Goal: Find contact information: Find contact information

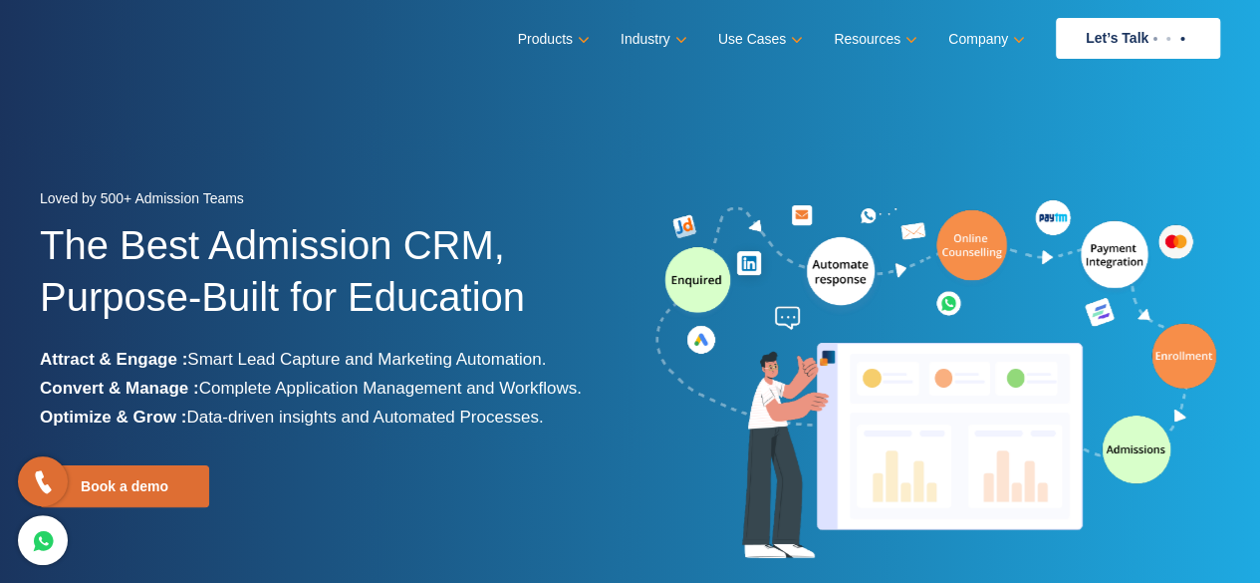
click at [978, 40] on link "Company" at bounding box center [984, 39] width 73 height 29
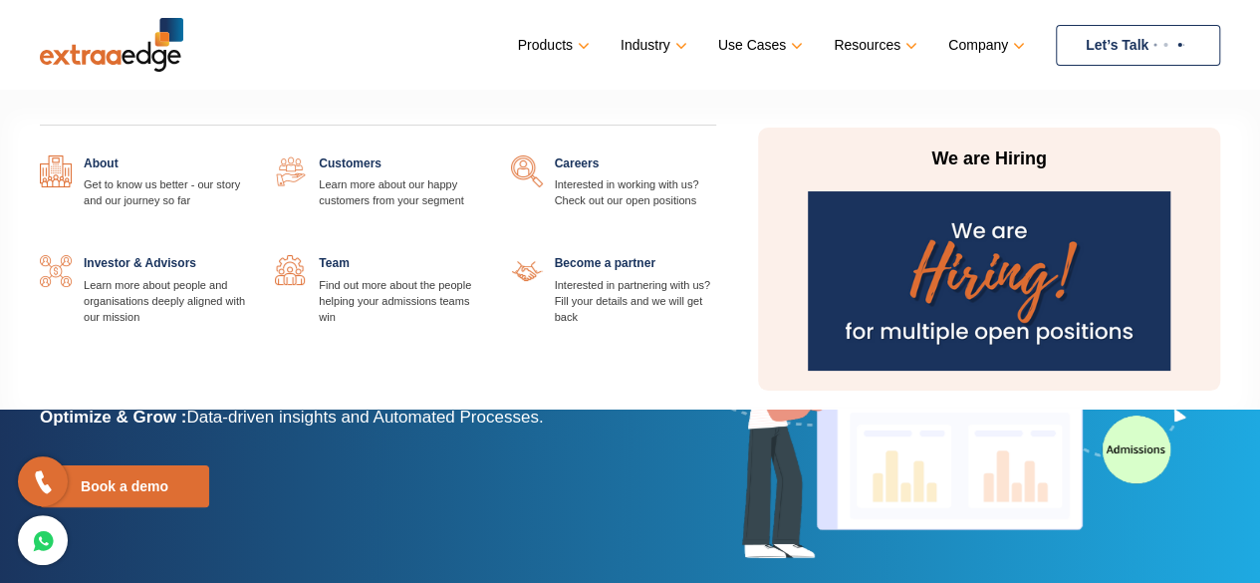
click at [1007, 43] on link "Company" at bounding box center [984, 45] width 73 height 29
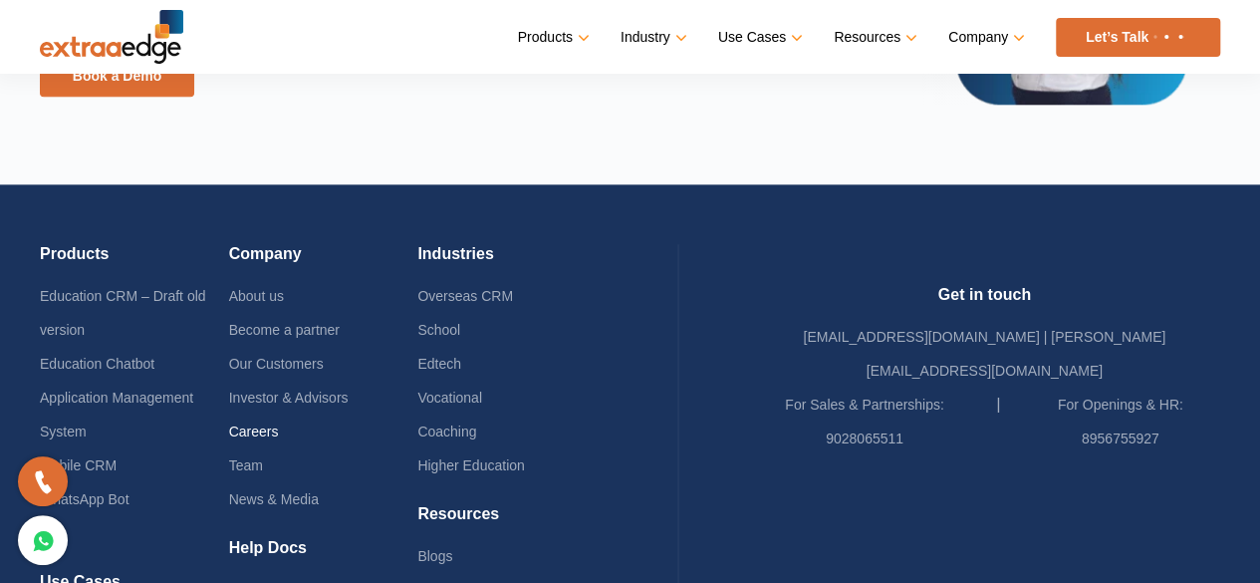
scroll to position [4965, 0]
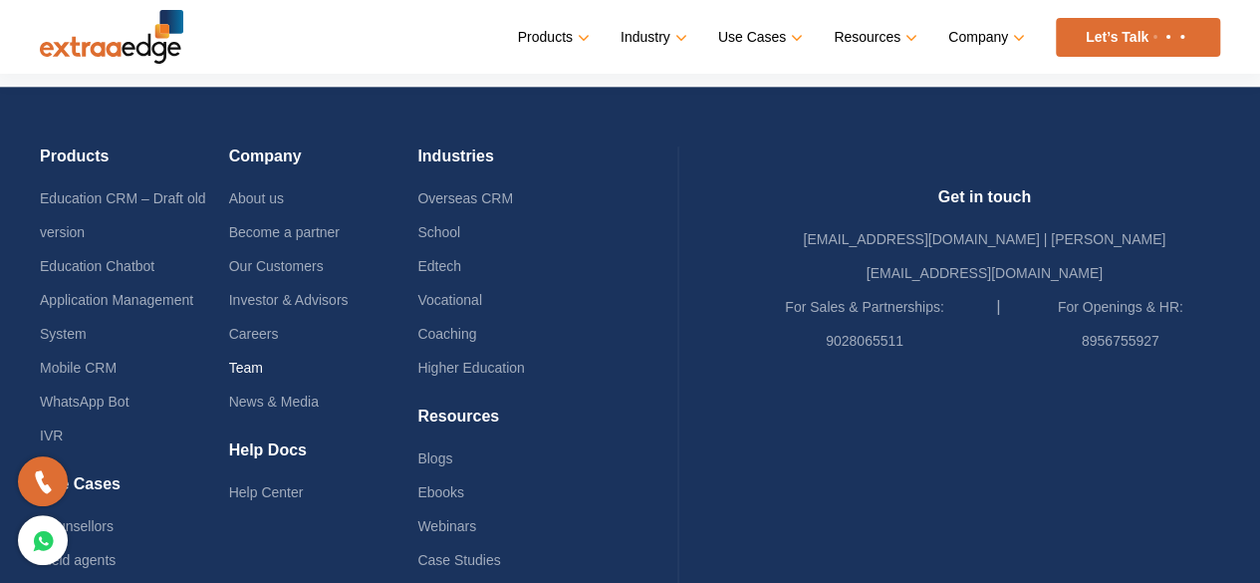
click at [263, 359] on link "Team" at bounding box center [246, 367] width 34 height 16
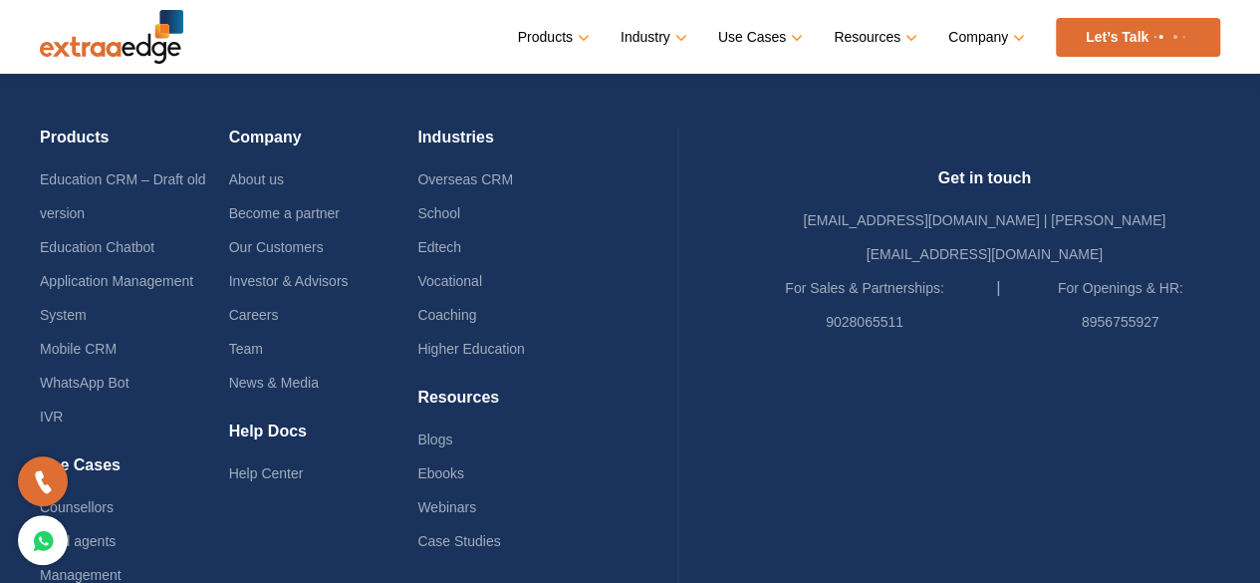
scroll to position [1264, 0]
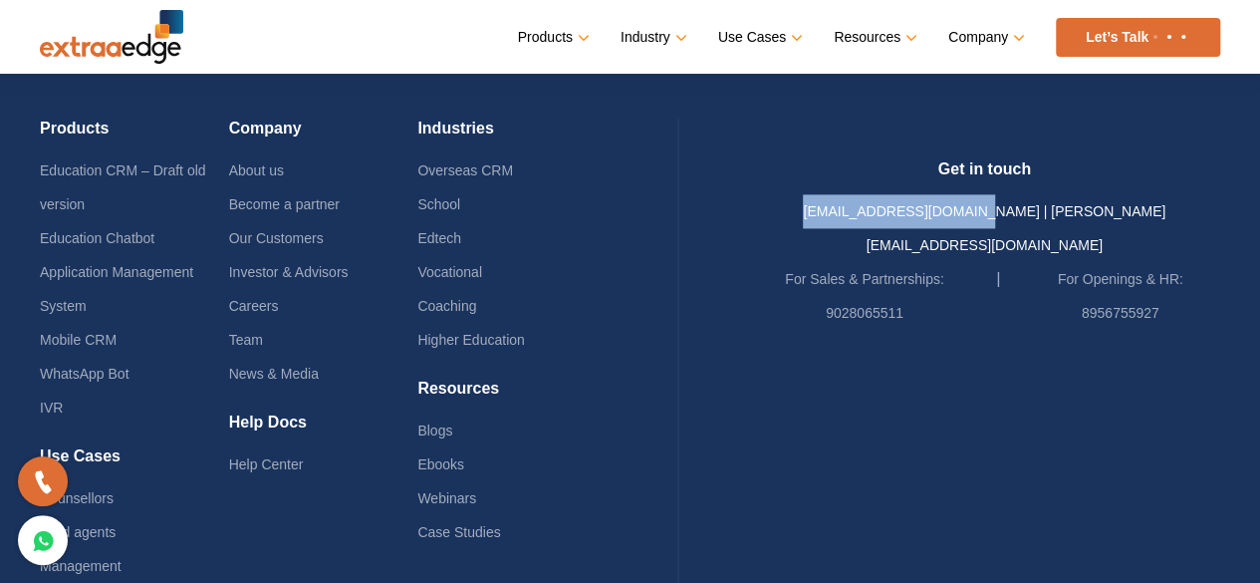
drag, startPoint x: 827, startPoint y: 204, endPoint x: 1000, endPoint y: 216, distance: 173.7
click at [1000, 216] on div "Get in touch [EMAIL_ADDRESS][DOMAIN_NAME] | [PERSON_NAME][EMAIL_ADDRESS][DOMAIN…" at bounding box center [985, 244] width 472 height 170
copy link "[EMAIL_ADDRESS][DOMAIN_NAME]"
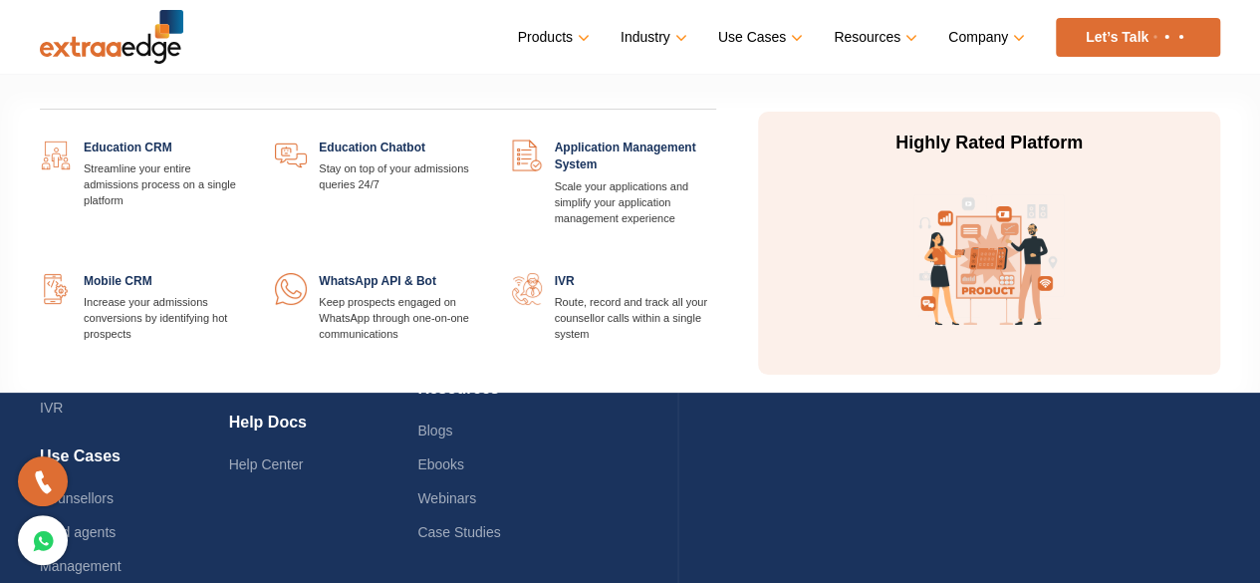
click at [576, 44] on link "Products" at bounding box center [552, 37] width 68 height 29
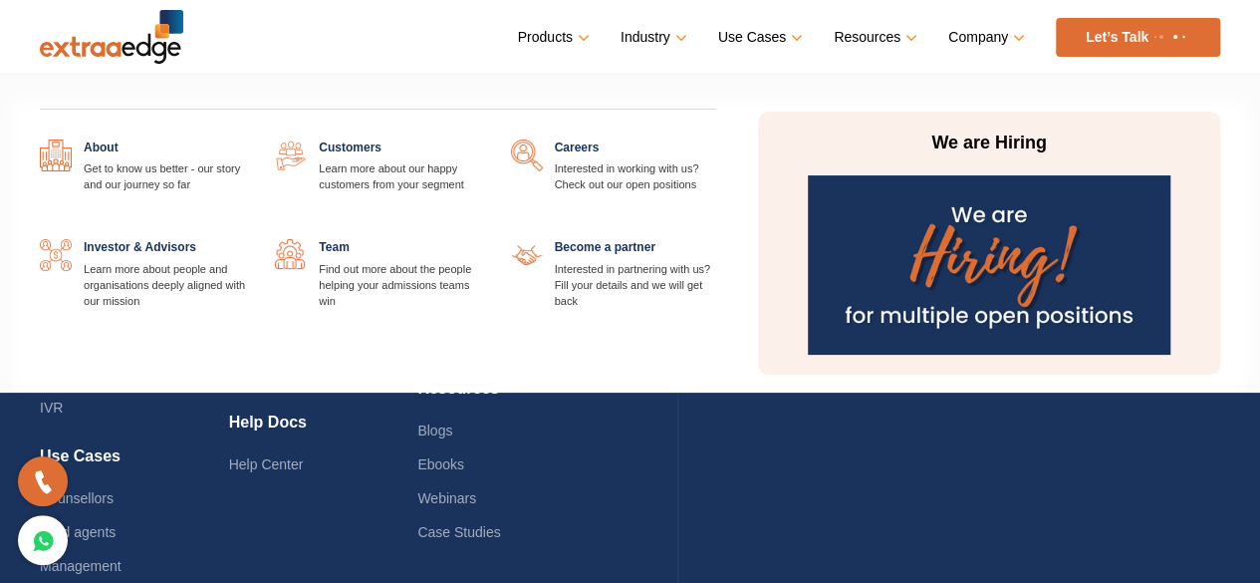
click at [982, 38] on link "Company" at bounding box center [984, 37] width 73 height 29
click at [1018, 37] on link "Company" at bounding box center [984, 37] width 73 height 29
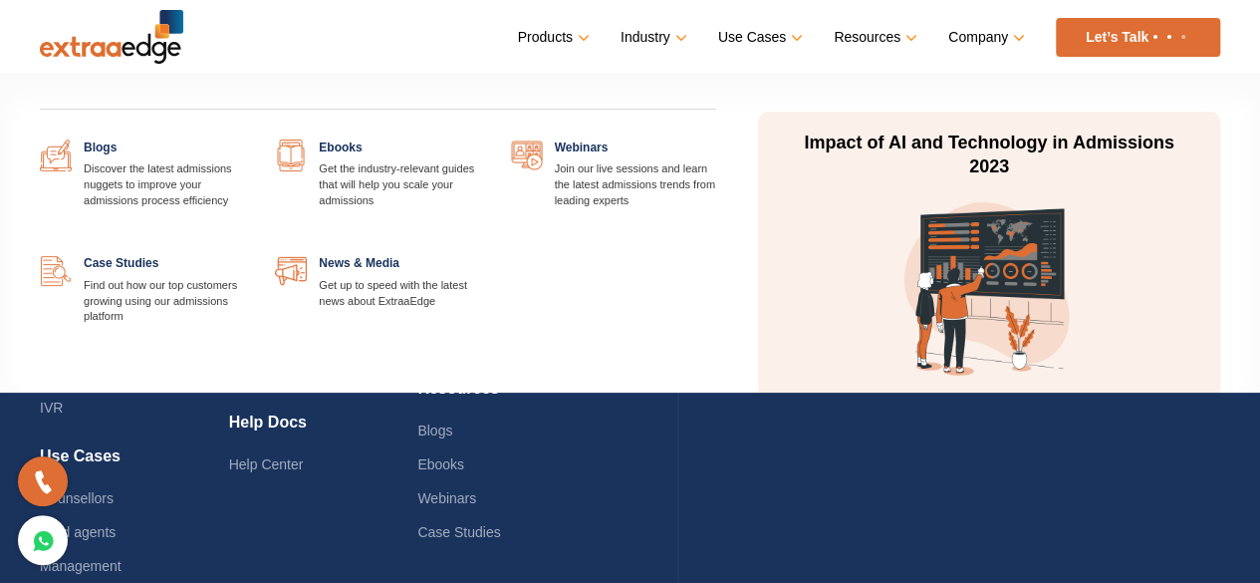
click at [887, 33] on link "Resources" at bounding box center [873, 37] width 80 height 29
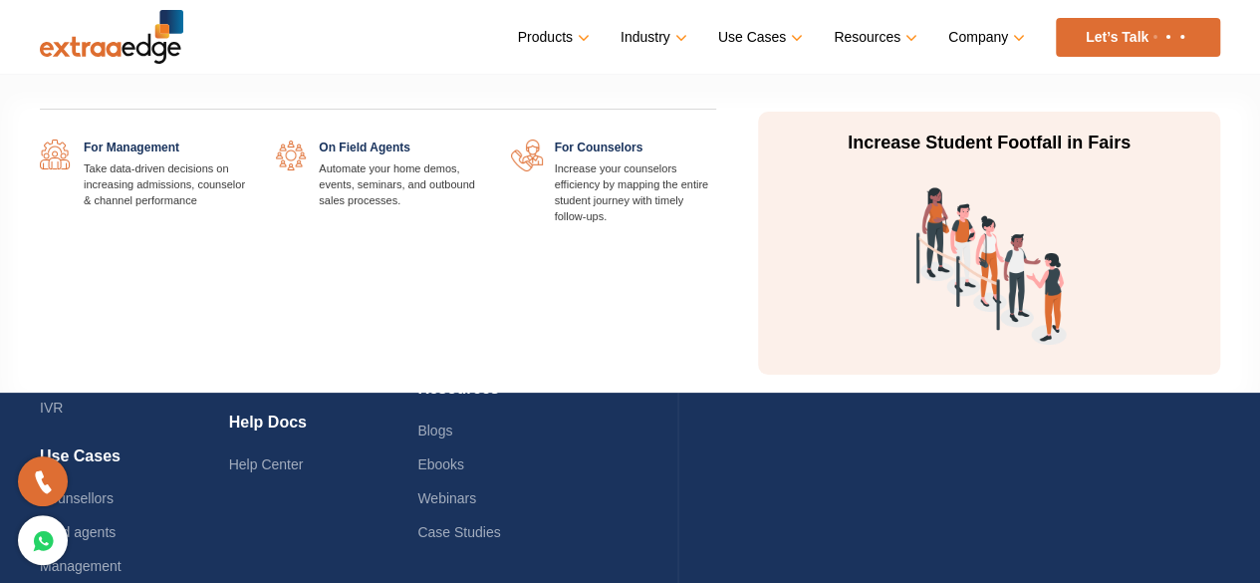
click at [792, 41] on link "Use Cases" at bounding box center [758, 37] width 81 height 29
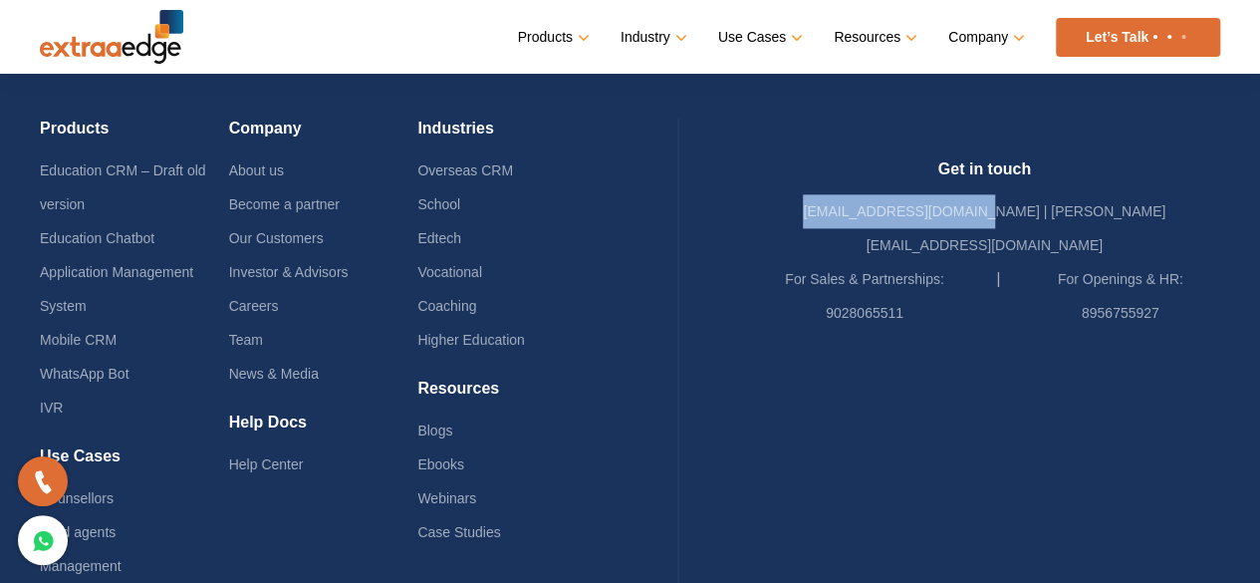
scroll to position [1339, 0]
